Goal: Contribute content: Add original content to the website for others to see

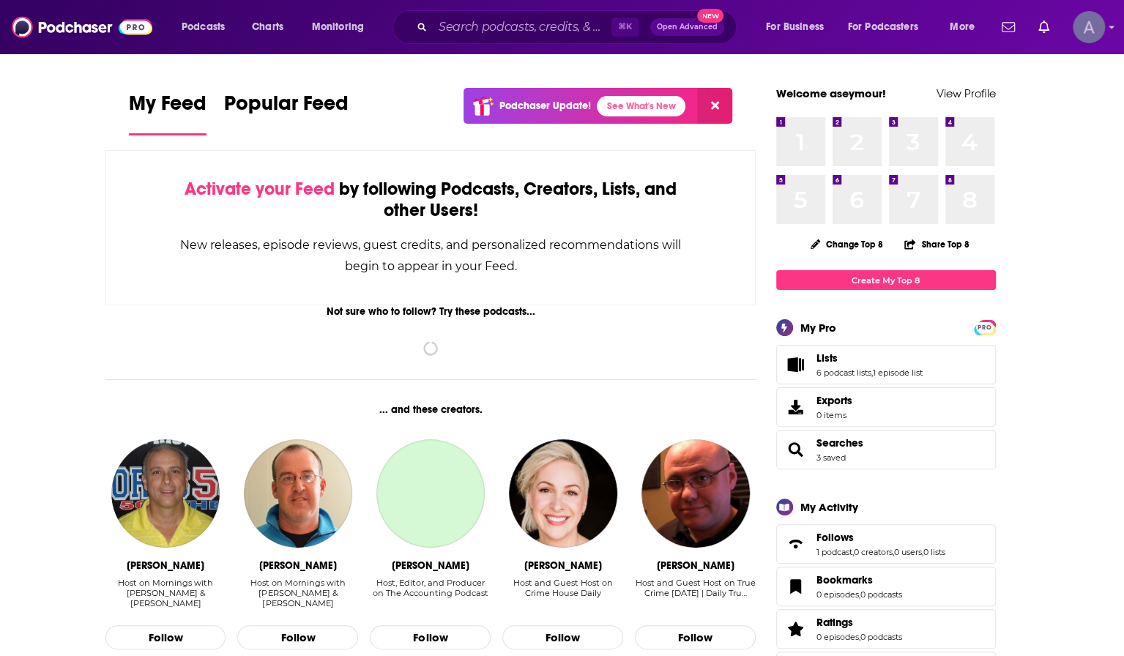
click at [1086, 33] on img "Logged in as aseymour" at bounding box center [1089, 27] width 32 height 32
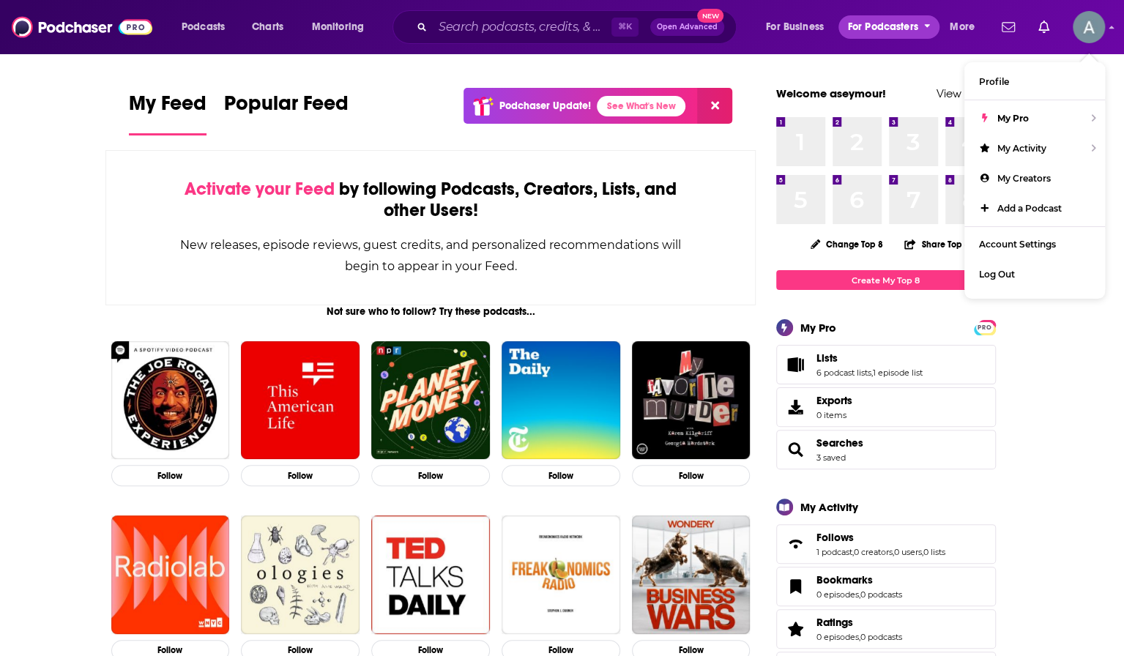
click at [893, 25] on span "For Podcasters" at bounding box center [883, 27] width 70 height 20
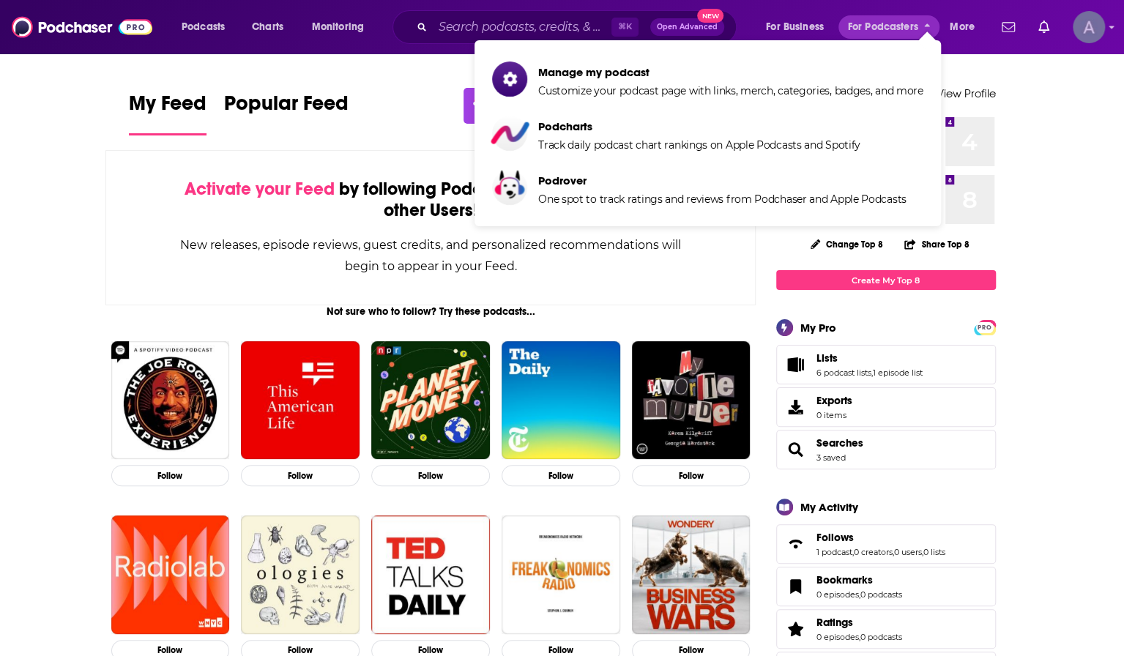
click at [1075, 31] on img "Logged in as aseymour" at bounding box center [1089, 27] width 32 height 32
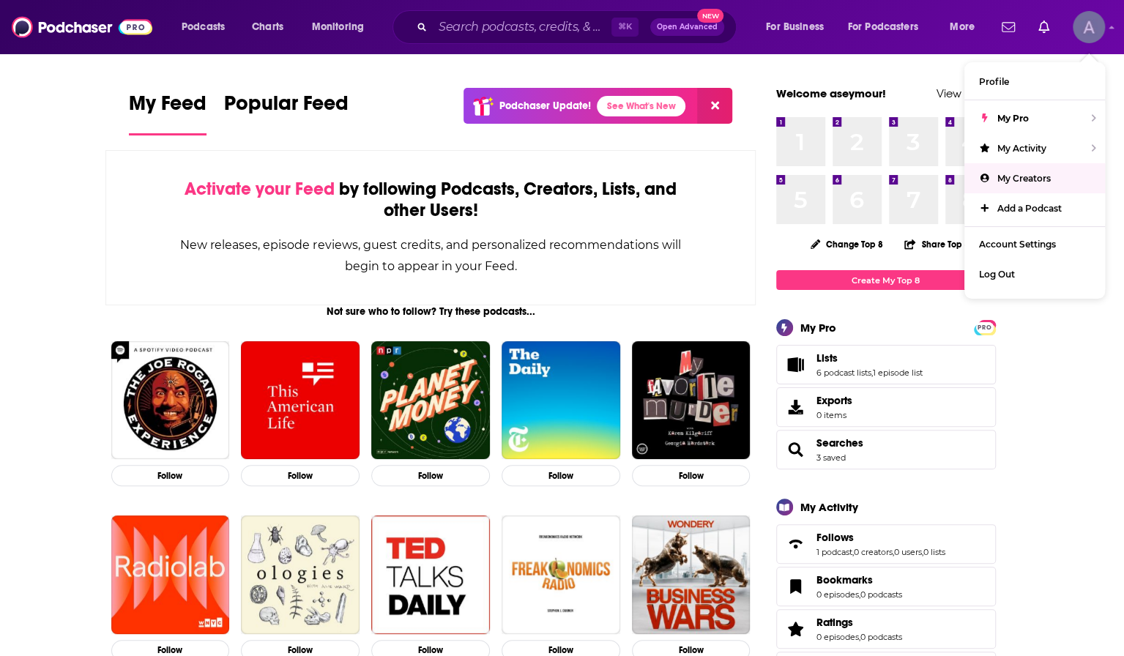
click at [1033, 186] on link "My Creators" at bounding box center [1034, 178] width 141 height 30
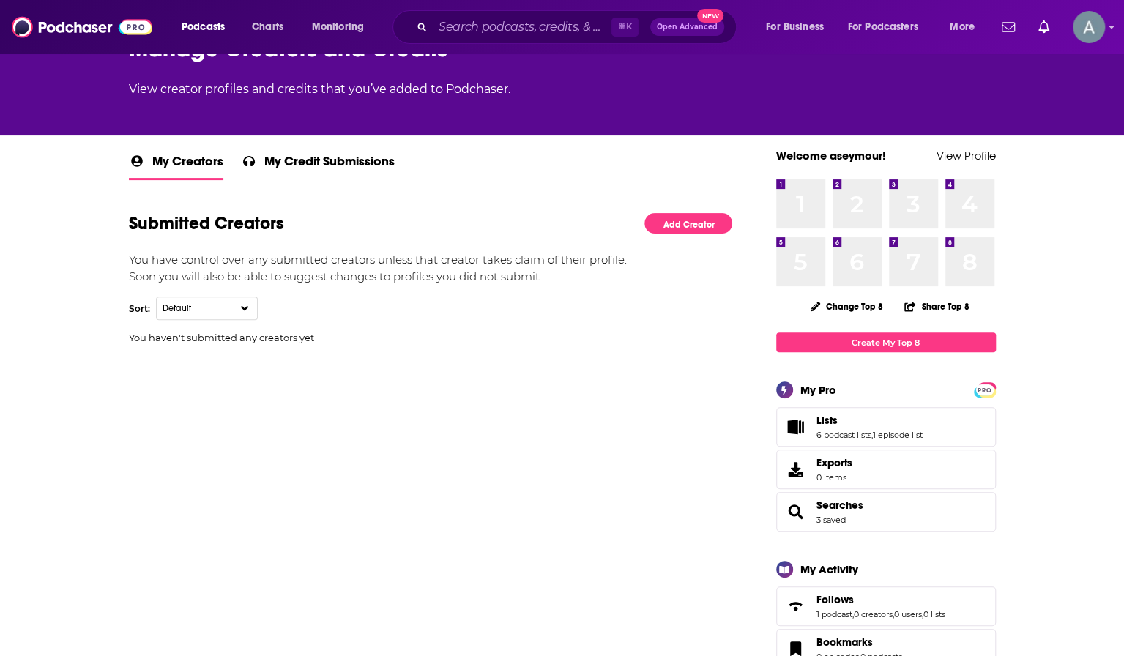
scroll to position [158, 0]
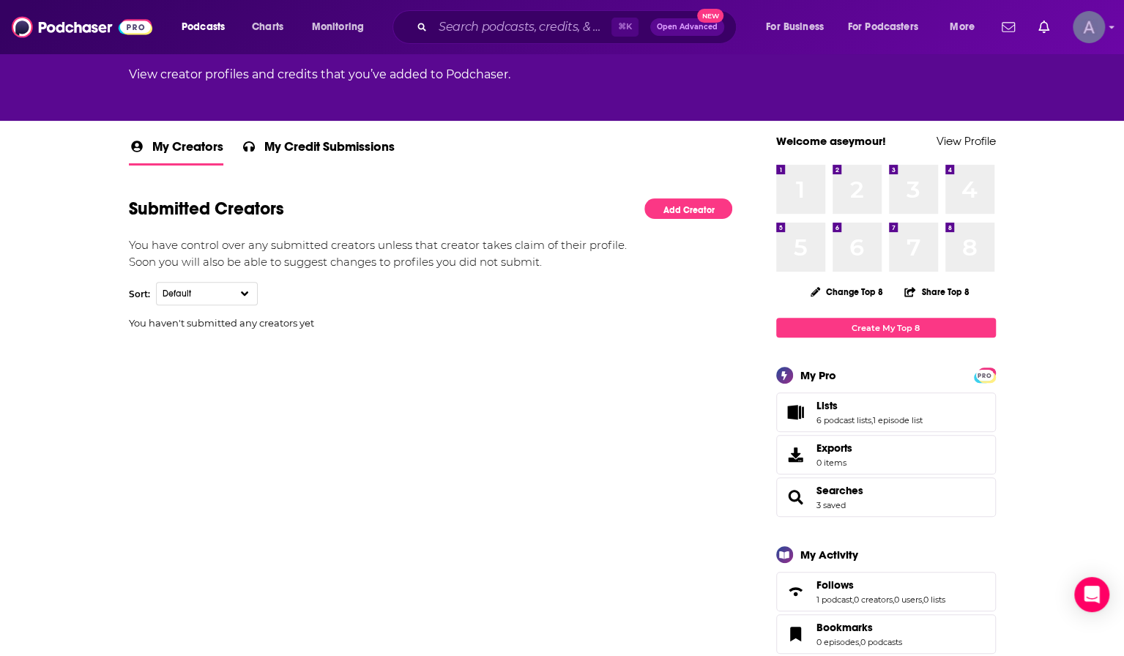
click at [1091, 32] on img "Logged in as aseymour" at bounding box center [1089, 27] width 32 height 32
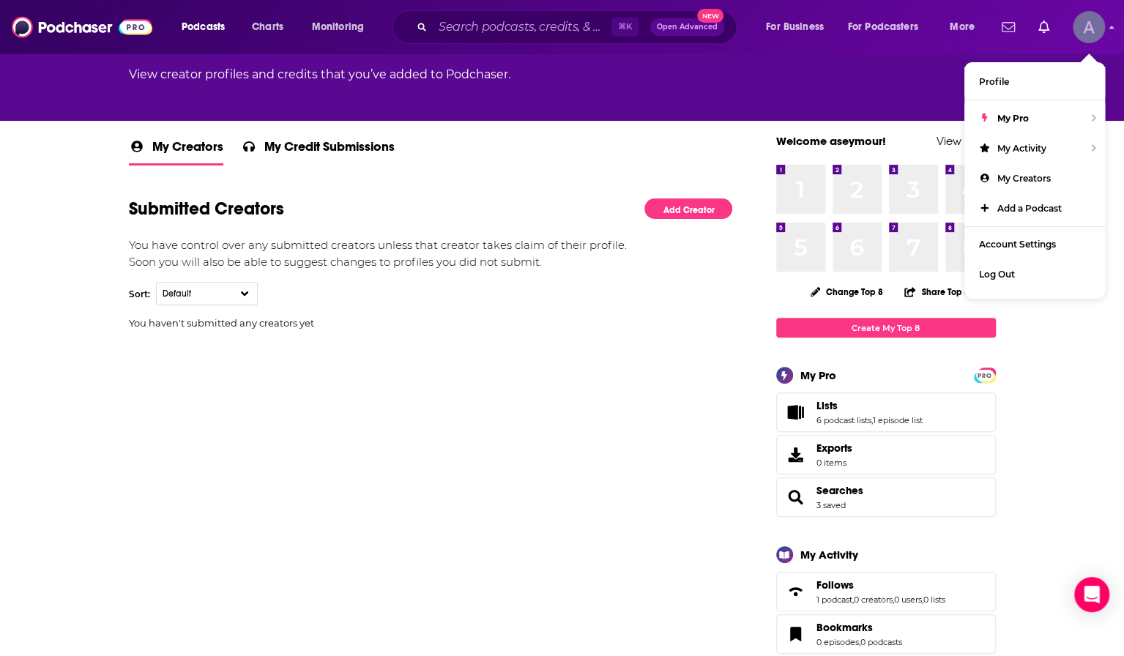
click at [1091, 32] on img "Logged in as aseymour" at bounding box center [1089, 27] width 32 height 32
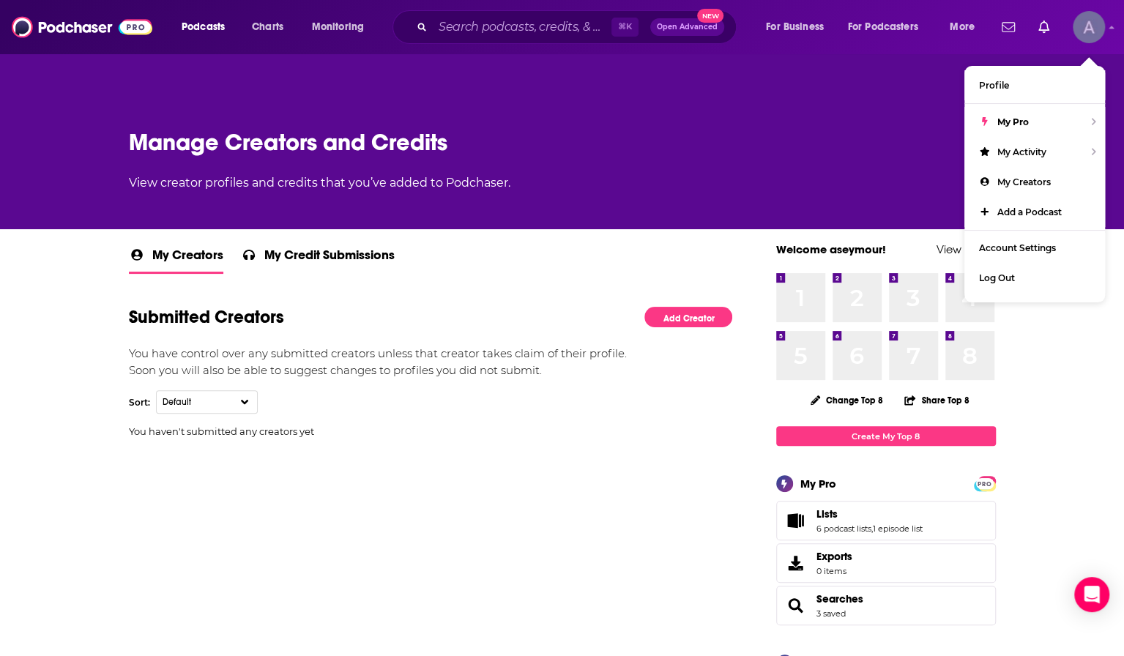
scroll to position [48, 0]
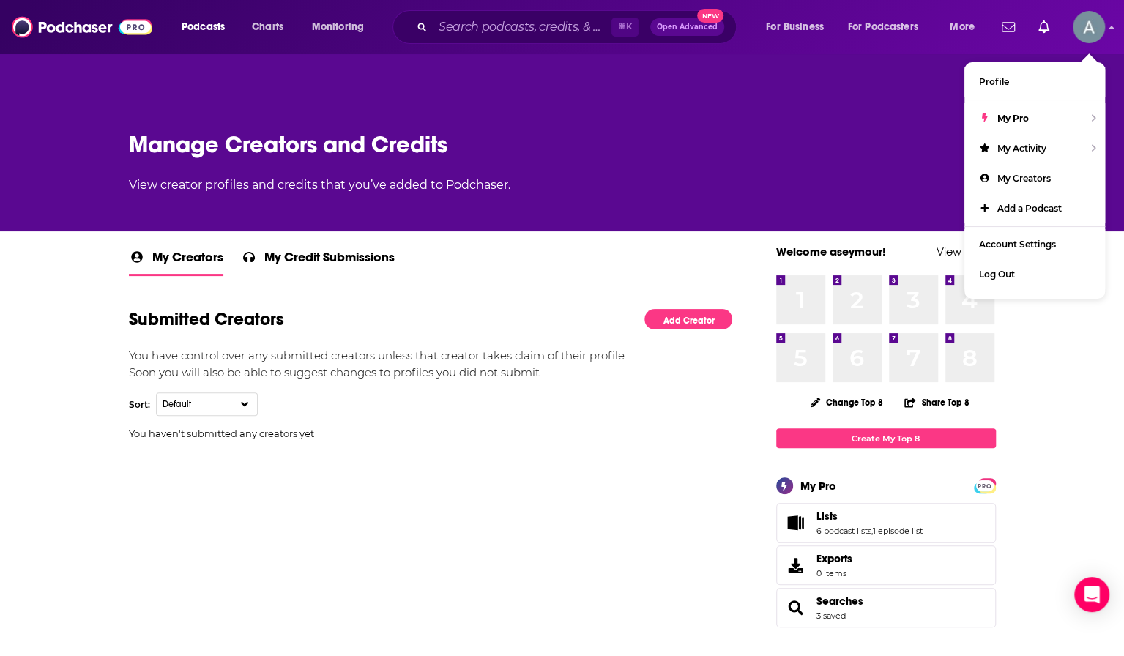
click at [526, 261] on div "My Creators My Credit Submissions" at bounding box center [431, 262] width 604 height 33
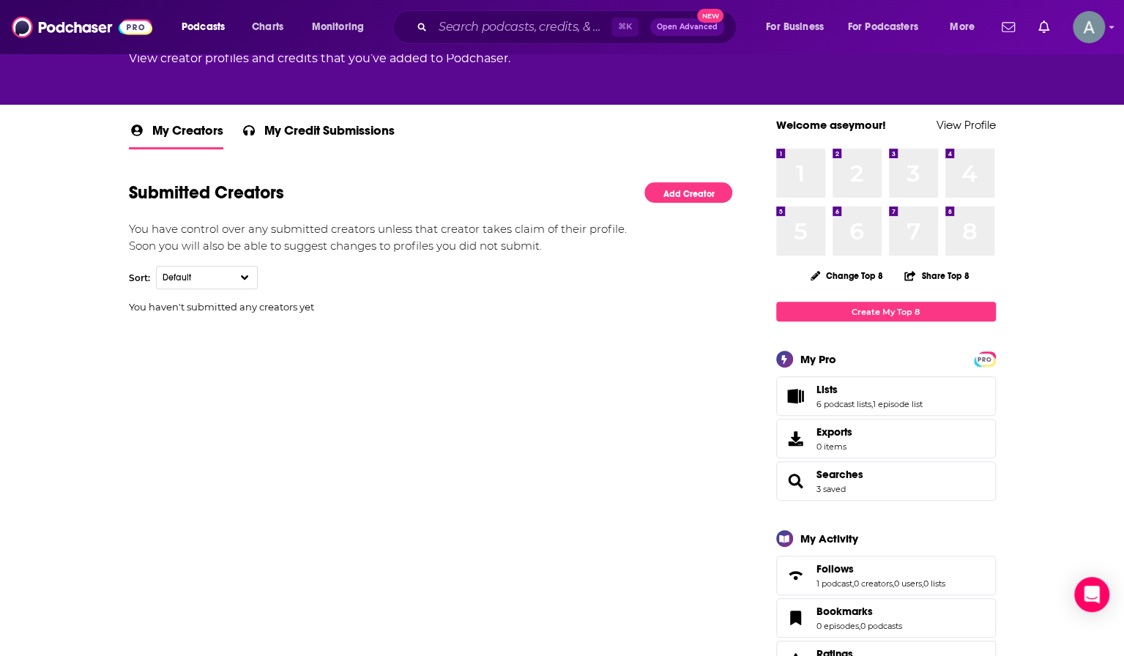
scroll to position [205, 0]
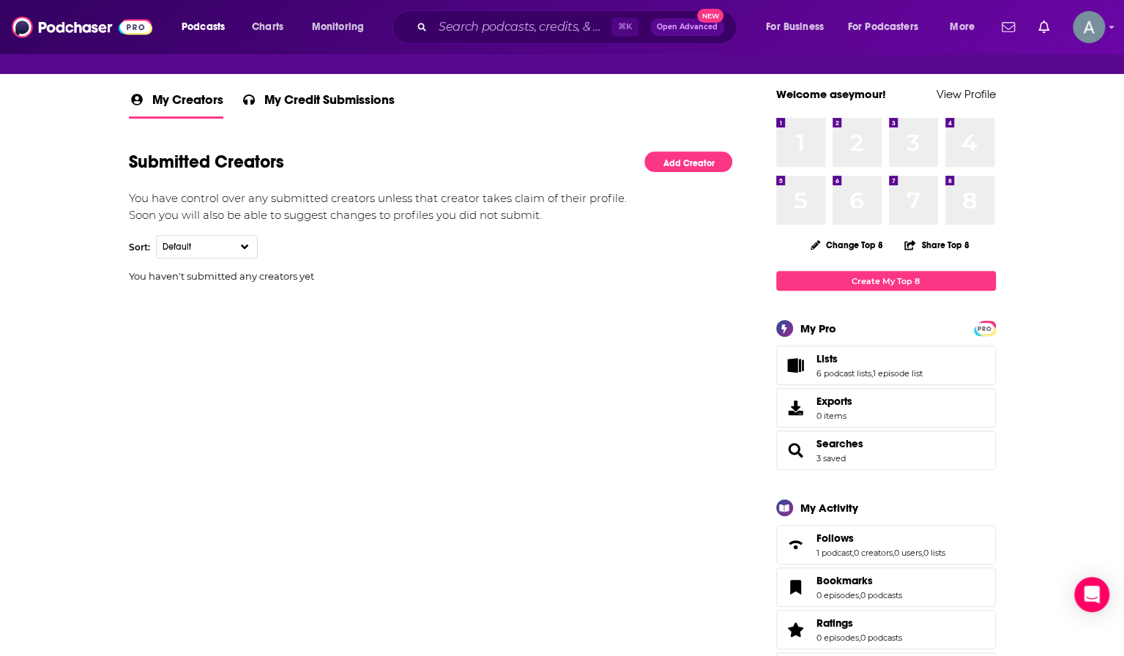
click at [671, 178] on div "Add Creator" at bounding box center [688, 161] width 88 height 57
click at [680, 165] on link "Add Creator" at bounding box center [688, 162] width 88 height 21
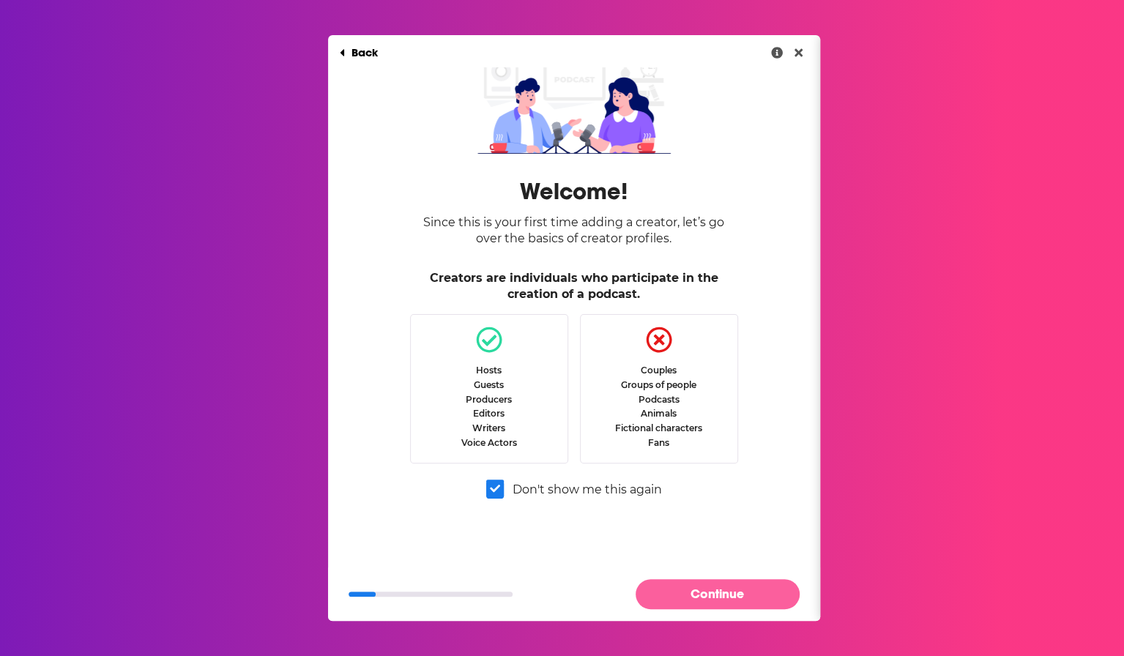
click at [699, 588] on button "Continue" at bounding box center [717, 594] width 164 height 30
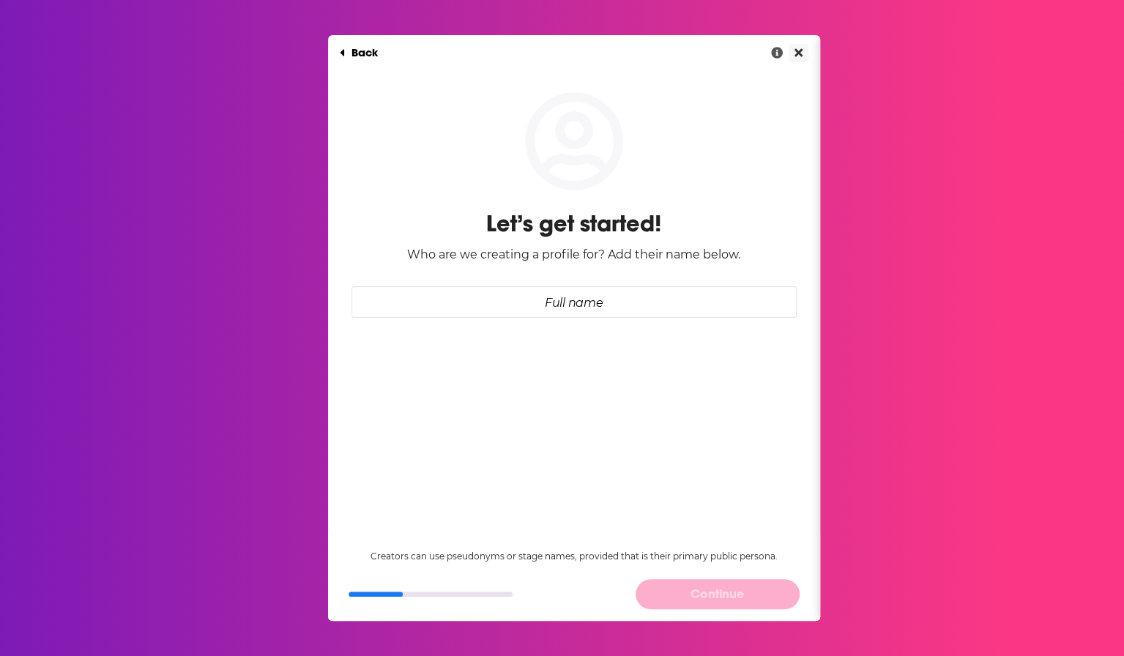
click at [800, 49] on icon "Close" at bounding box center [798, 52] width 8 height 8
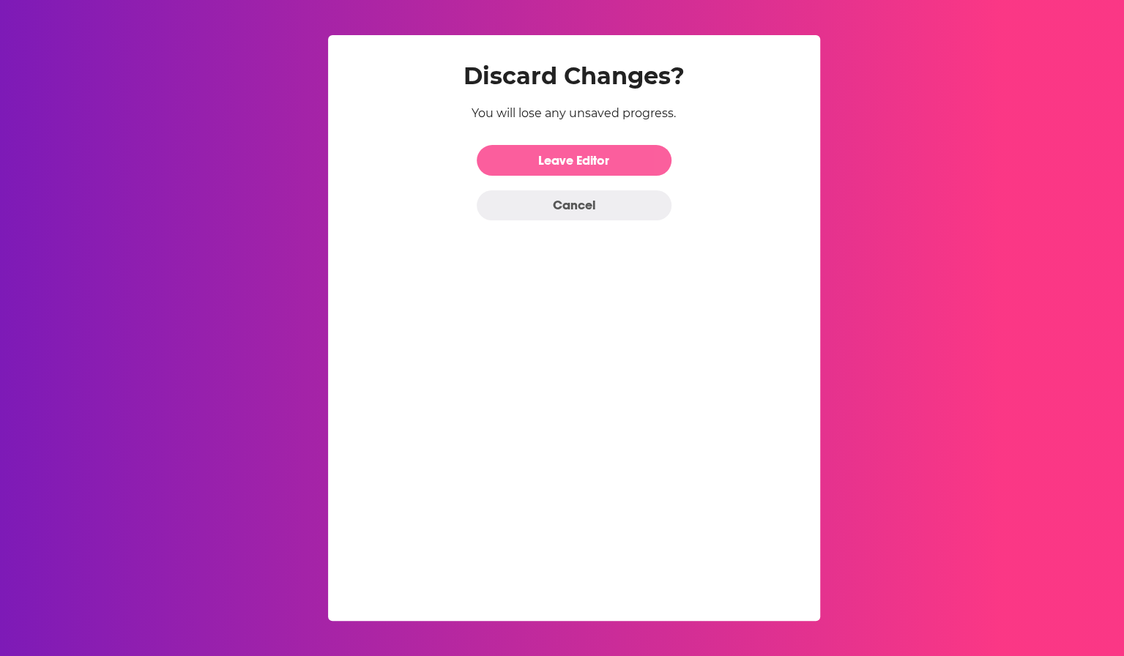
click at [593, 161] on link "Leave Editor" at bounding box center [574, 160] width 195 height 30
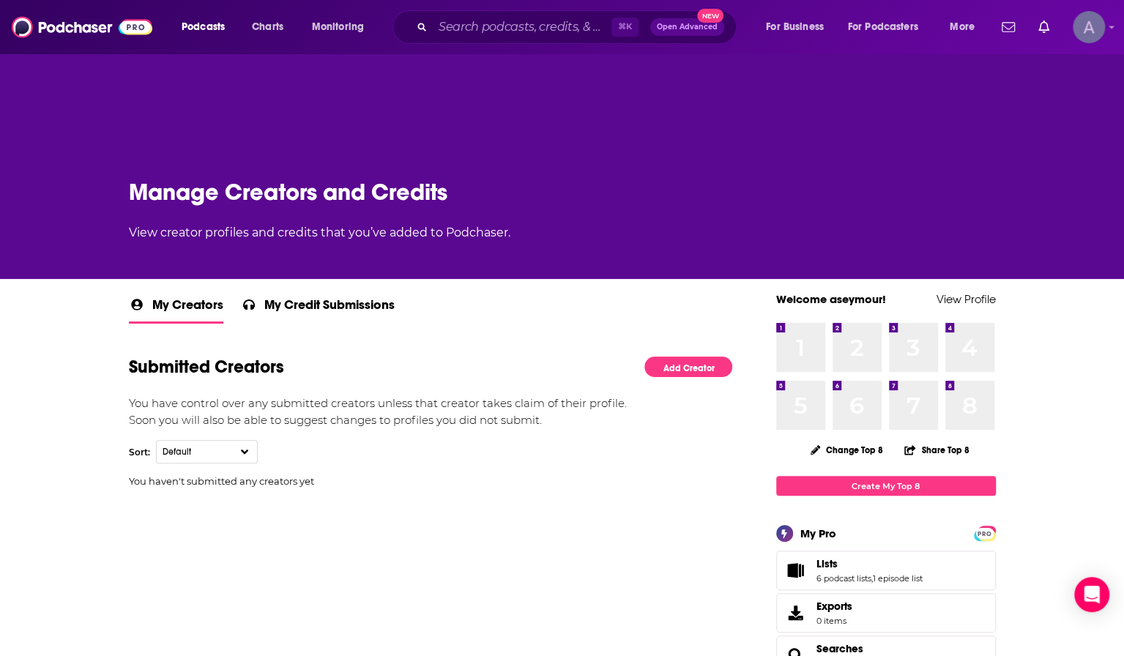
click at [1077, 27] on img "Logged in as aseymour" at bounding box center [1089, 27] width 32 height 32
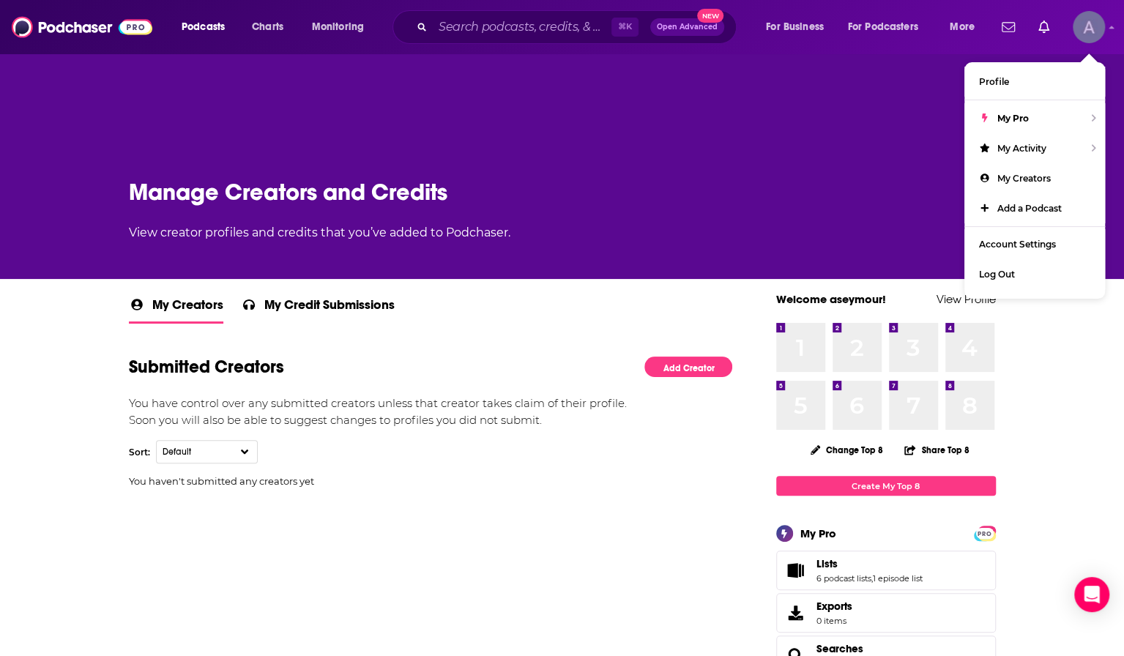
click at [1077, 27] on img "Logged in as aseymour" at bounding box center [1089, 27] width 32 height 32
